Goal: Information Seeking & Learning: Learn about a topic

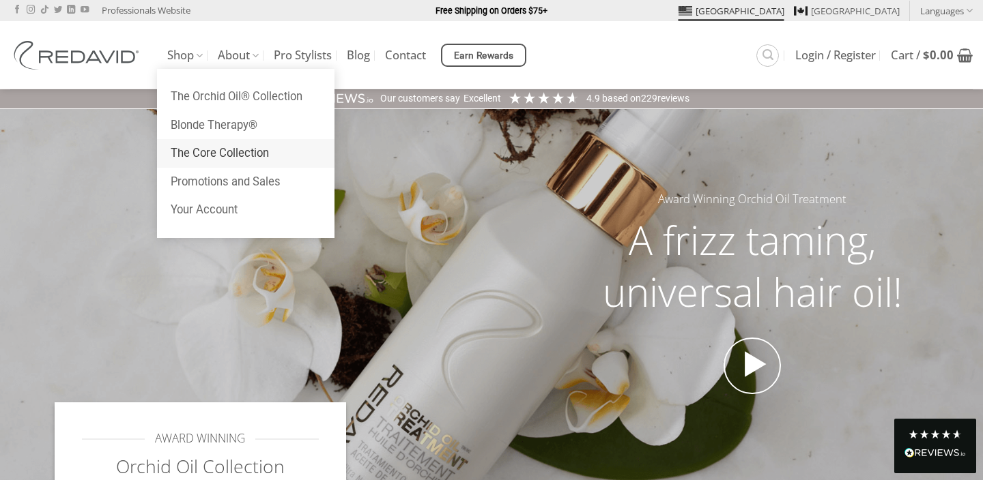
click at [223, 150] on link "The Core Collection" at bounding box center [245, 153] width 177 height 29
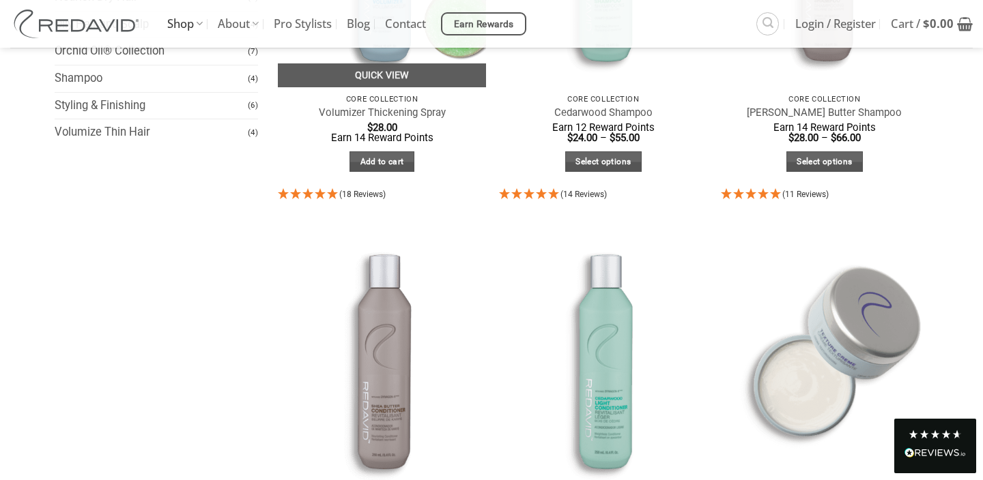
scroll to position [563, 0]
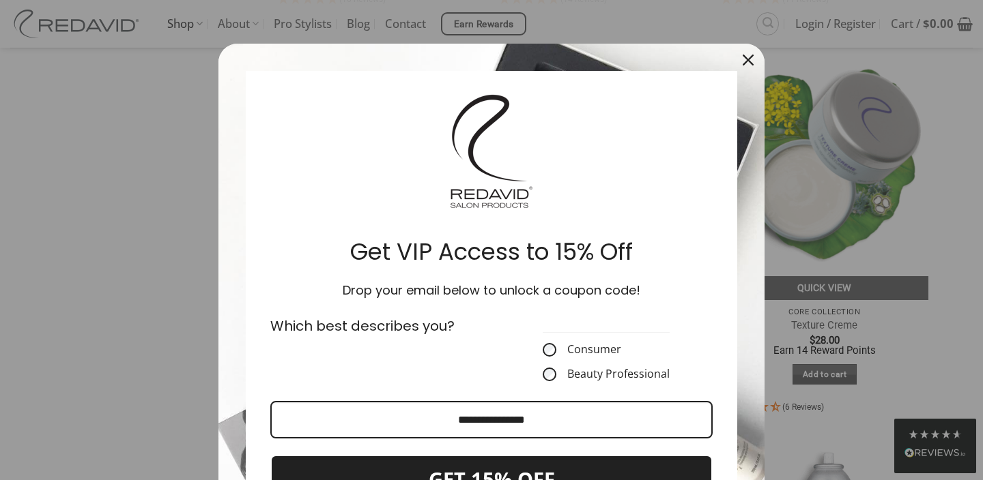
click at [753, 61] on div "Close" at bounding box center [748, 60] width 22 height 22
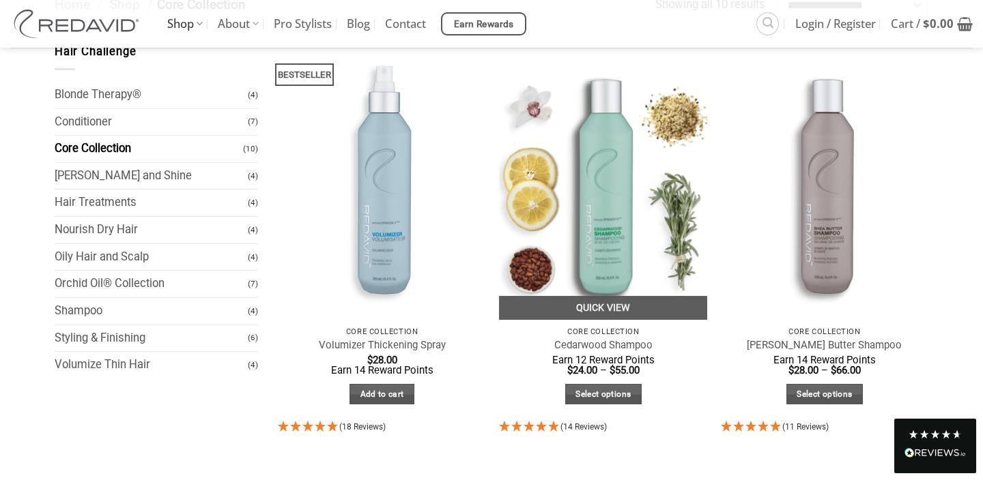
scroll to position [122, 0]
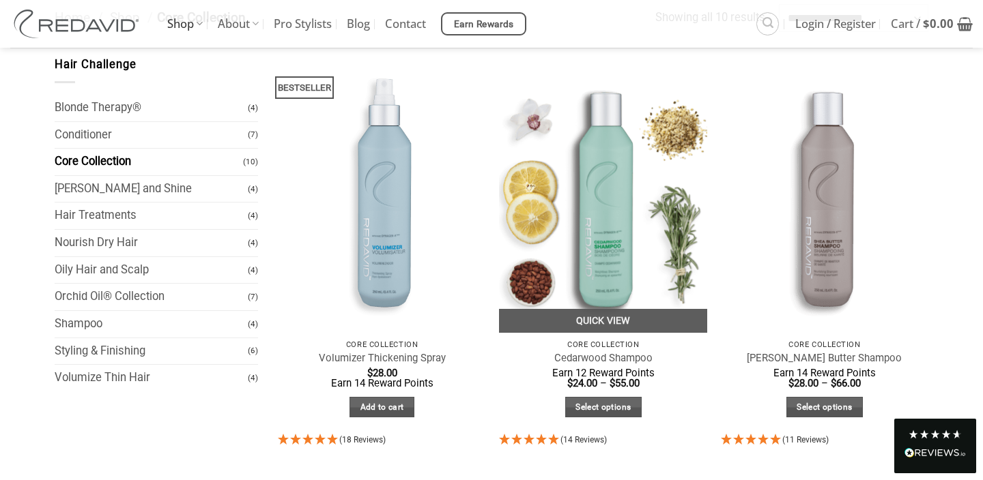
click at [583, 207] on img at bounding box center [603, 194] width 208 height 277
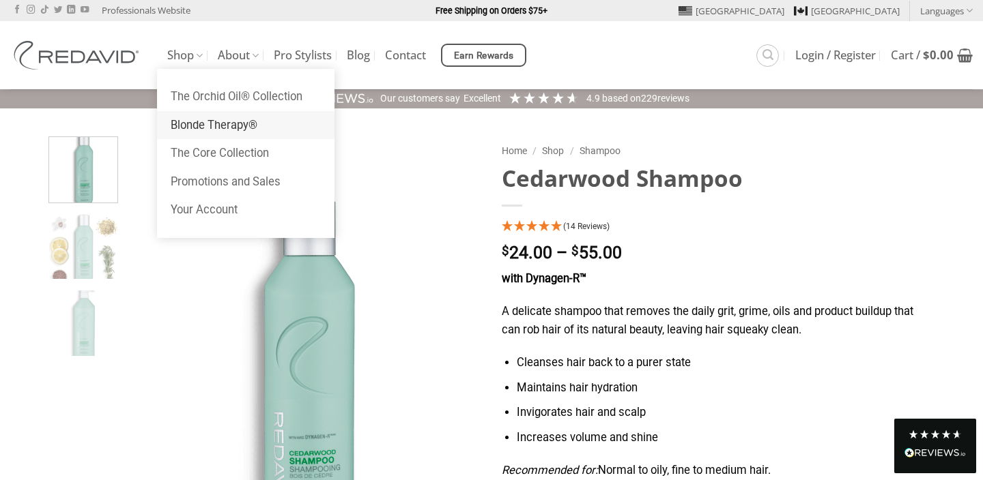
click at [210, 132] on link "Blonde Therapy®" at bounding box center [245, 125] width 177 height 29
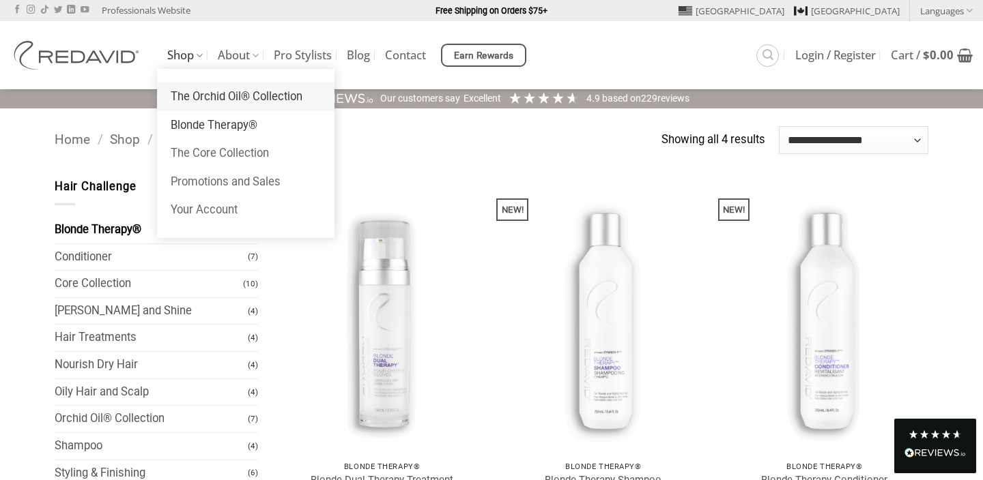
click at [222, 104] on link "The Orchid Oil® Collection" at bounding box center [245, 97] width 177 height 29
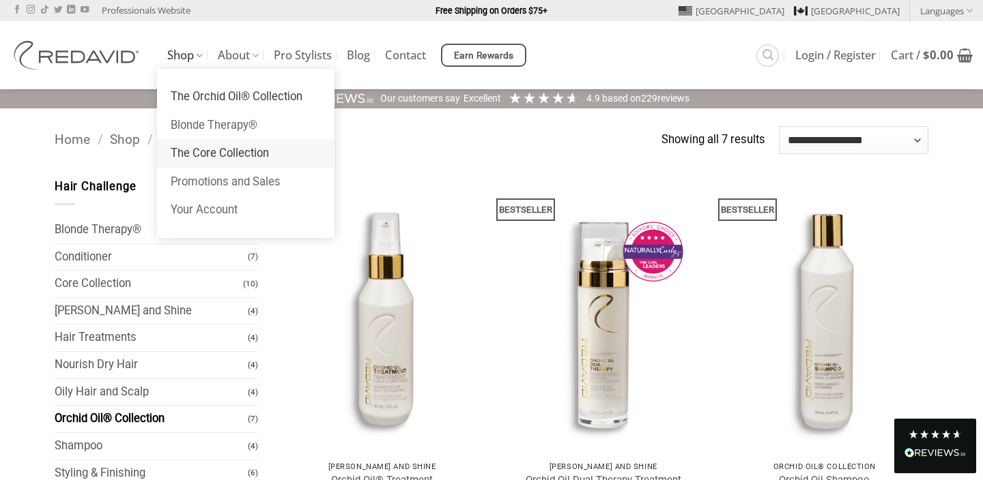
click at [207, 158] on link "The Core Collection" at bounding box center [245, 153] width 177 height 29
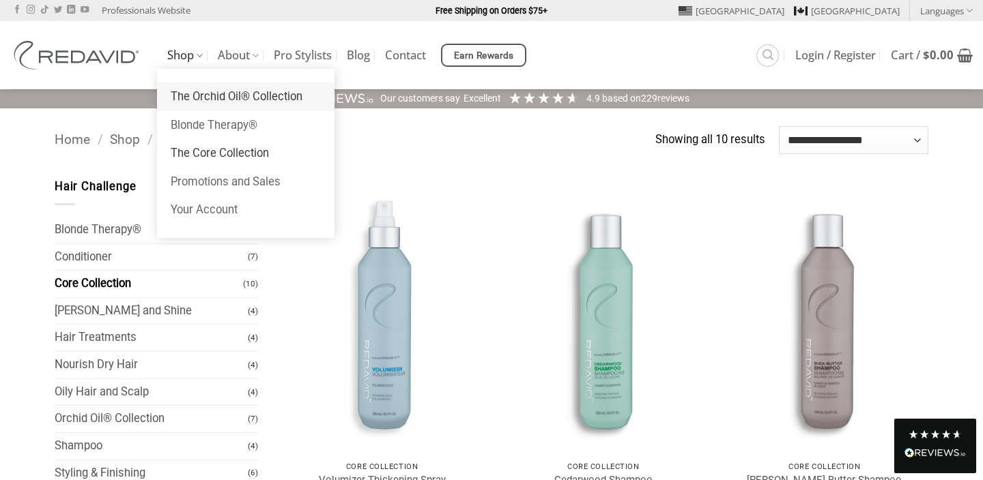
click at [198, 95] on link "The Orchid Oil® Collection" at bounding box center [245, 97] width 177 height 29
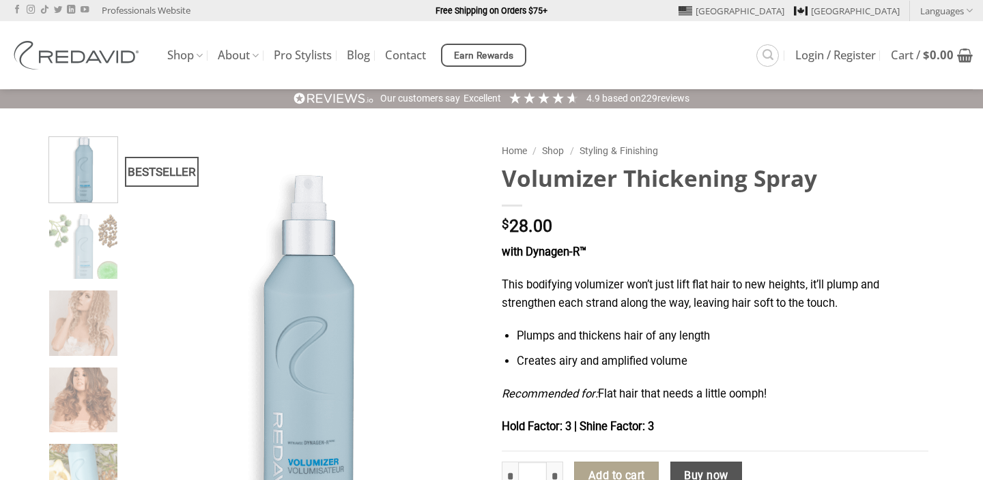
drag, startPoint x: 508, startPoint y: 182, endPoint x: 830, endPoint y: 182, distance: 322.8
click at [830, 182] on h1 "Volumizer Thickening Spray" at bounding box center [715, 178] width 426 height 29
copy h1 "Volumizer Thickening Spray"
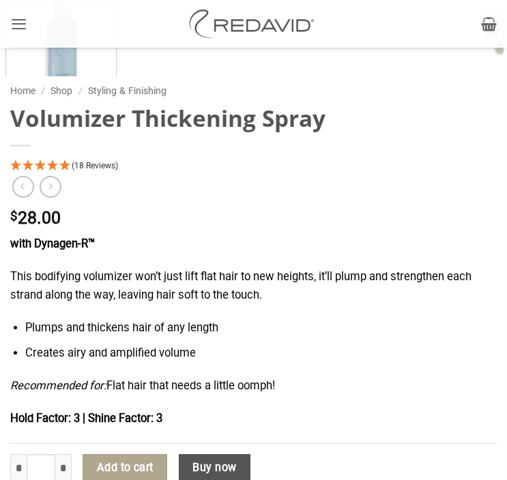
scroll to position [786, 0]
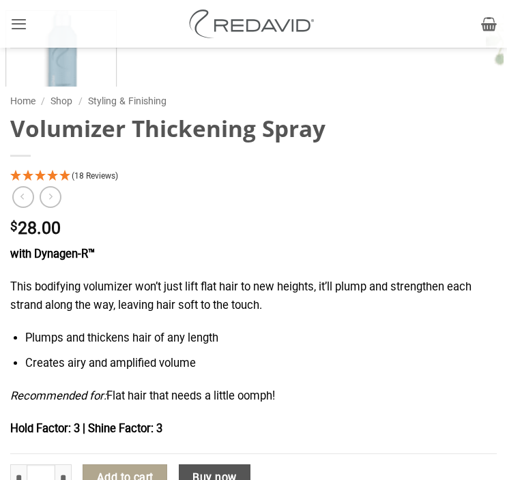
drag, startPoint x: 13, startPoint y: 132, endPoint x: 392, endPoint y: 126, distance: 379.4
click at [392, 126] on h1 "Volumizer Thickening Spray" at bounding box center [253, 128] width 487 height 29
copy h1 "Volumizer Thickening Spray"
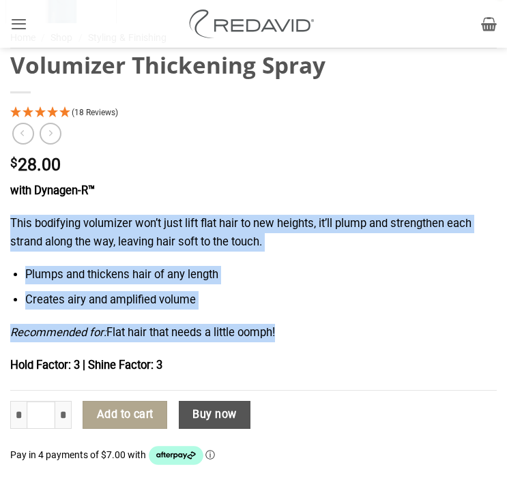
drag, startPoint x: 7, startPoint y: 218, endPoint x: 304, endPoint y: 343, distance: 322.0
click at [304, 343] on div "Home / Shop / Styling & Finishing Volumizer Thickening Spray (18 Reviews) $ 28.…" at bounding box center [253, 348] width 507 height 650
copy div "This bodifying volumizer won’t just lift flat hair to new heights, it’ll plump …"
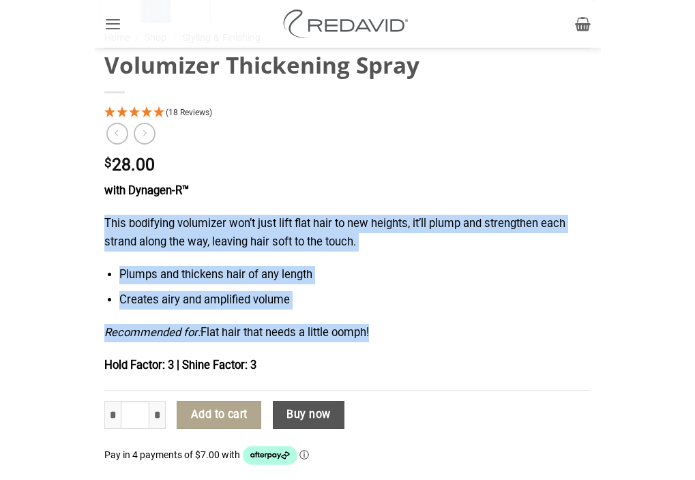
scroll to position [111, 0]
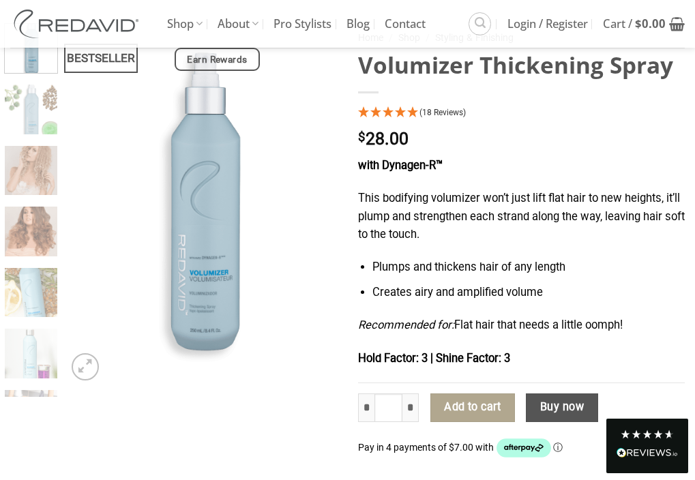
click at [594, 159] on p "with Dynagen-R™" at bounding box center [522, 166] width 328 height 18
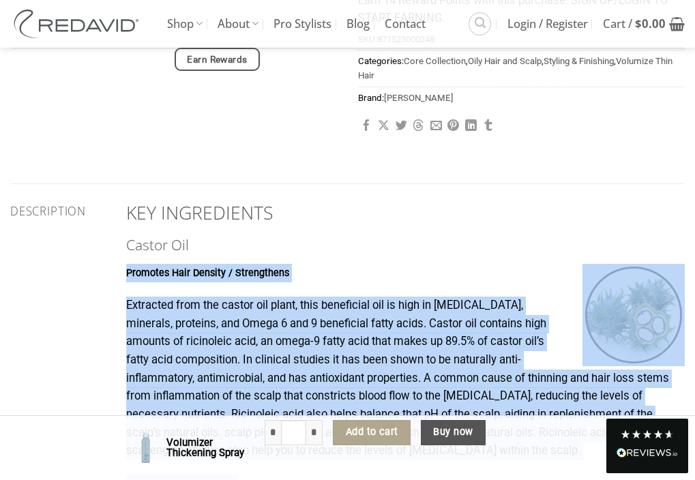
scroll to position [652, 0]
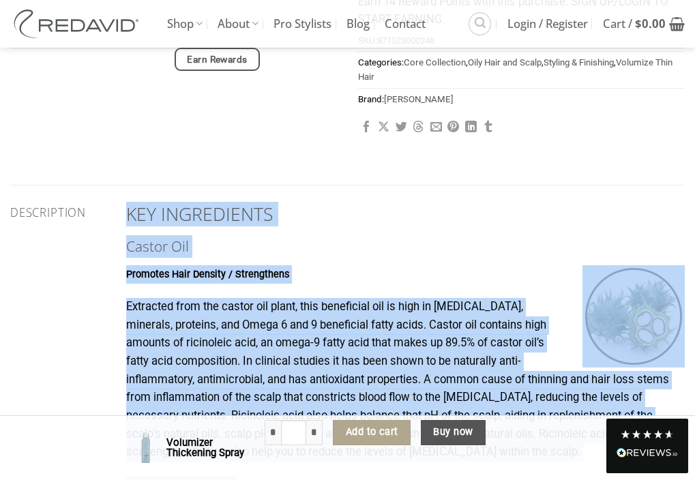
drag, startPoint x: 639, startPoint y: 307, endPoint x: 119, endPoint y: 221, distance: 527.0
copy div "LOR IPSUMDOLORS Ametco Adi Elitsedd Eius Tempori / Utlaboreetd Magnaaliq enim a…"
click at [330, 319] on p "Extracted from the castor oil plant, this beneficial oil is high in [MEDICAL_DA…" at bounding box center [405, 380] width 559 height 164
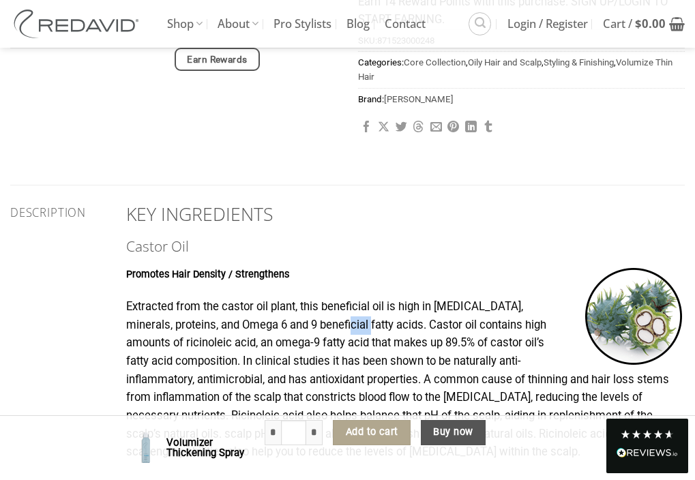
click at [330, 319] on p "Extracted from the castor oil plant, this beneficial oil is high in [MEDICAL_DA…" at bounding box center [405, 380] width 559 height 164
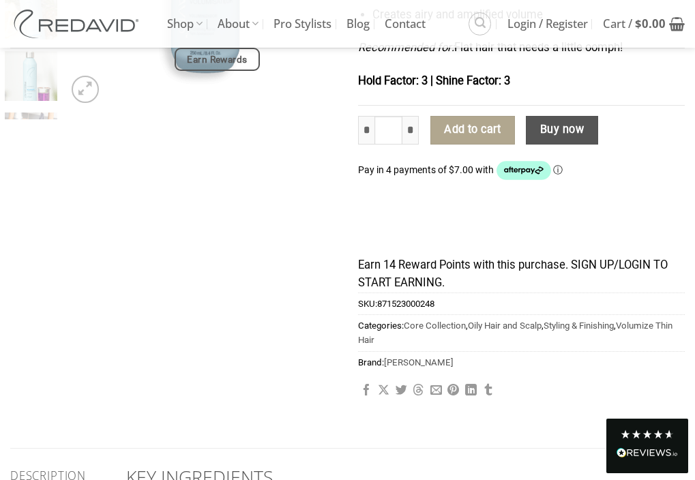
scroll to position [290, 0]
